Goal: Transaction & Acquisition: Book appointment/travel/reservation

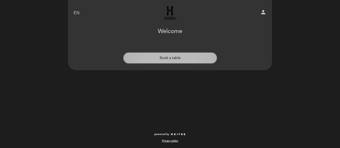
click at [178, 57] on button "Book a table" at bounding box center [170, 58] width 94 height 12
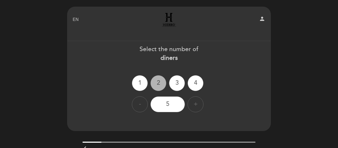
click at [157, 83] on div "2" at bounding box center [159, 83] width 16 height 16
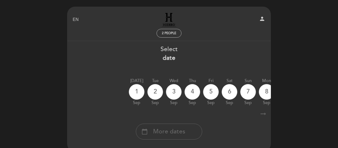
drag, startPoint x: 177, startPoint y: 109, endPoint x: 251, endPoint y: 110, distance: 73.8
click at [251, 110] on div "Select date [DATE] [DATE] [DATE] [DATE] [DATE] [DATE] [DATE] [DATE] [DATE] Tue" at bounding box center [169, 92] width 204 height 95
click at [171, 137] on div "calendar_today More dates" at bounding box center [169, 132] width 66 height 16
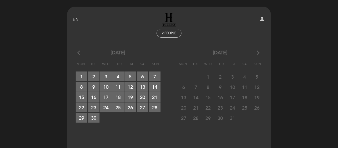
click at [258, 52] on icon "arrow_forward_ios" at bounding box center [258, 53] width 5 height 7
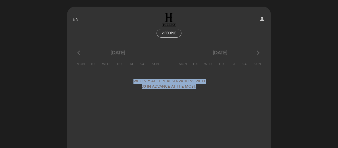
drag, startPoint x: 198, startPoint y: 87, endPoint x: 135, endPoint y: 80, distance: 62.8
click at [135, 80] on div "WE ONLY ACCEPT RESERVATIONS WITH 30 IN ADVANCE AT THE MOST." at bounding box center [169, 84] width 85 height 16
click at [134, 77] on div "WE ONLY ACCEPT RESERVATIONS WITH 30 IN ADVANCE AT THE MOST." at bounding box center [169, 84] width 85 height 16
drag, startPoint x: 201, startPoint y: 86, endPoint x: 143, endPoint y: 78, distance: 58.7
click at [143, 78] on div "WE ONLY ACCEPT RESERVATIONS WITH 30 IN ADVANCE AT THE MOST." at bounding box center [169, 84] width 85 height 16
